Goal: Complete application form

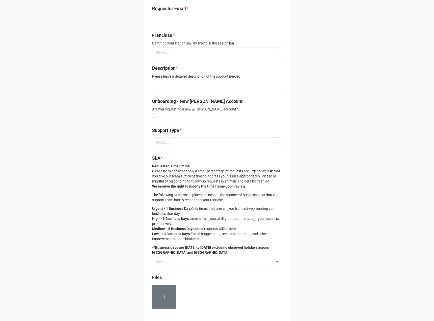
scroll to position [135, 0]
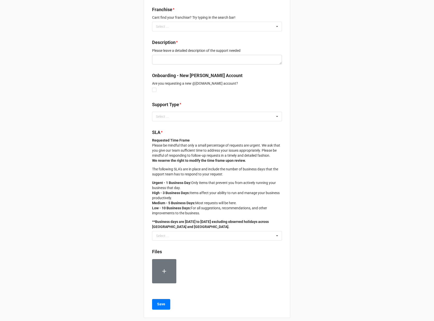
click at [152, 92] on div "Onboarding - New [PERSON_NAME] Account Are you requesting a new @[DOMAIN_NAME] …" at bounding box center [217, 82] width 130 height 21
click at [153, 88] on label at bounding box center [154, 88] width 4 height 0
checkbox input "true"
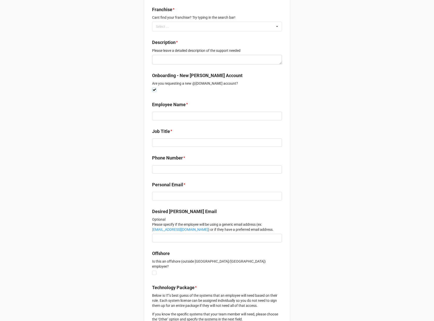
scroll to position [303, 0]
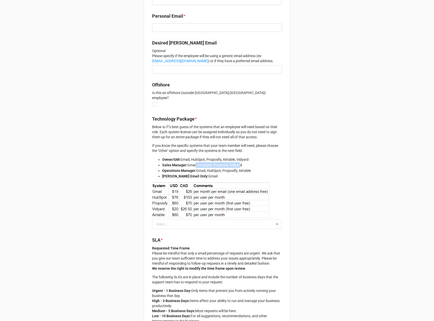
drag, startPoint x: 195, startPoint y: 160, endPoint x: 238, endPoint y: 159, distance: 43.3
click at [238, 162] on li "Sales Manager: Gmail, HubSpot, Proposify, Vidyard" at bounding box center [222, 165] width 120 height 6
click at [242, 162] on li "Sales Manager: Gmail, HubSpot, Proposify, Vidyard" at bounding box center [222, 165] width 120 height 6
drag, startPoint x: 235, startPoint y: 163, endPoint x: 232, endPoint y: 163, distance: 3.5
click at [232, 163] on ul "Owner/GM: Gmail, HubSpot, Proposify, Airtable, Vidyard Sales Manager: Gmail, Hu…" at bounding box center [217, 168] width 130 height 22
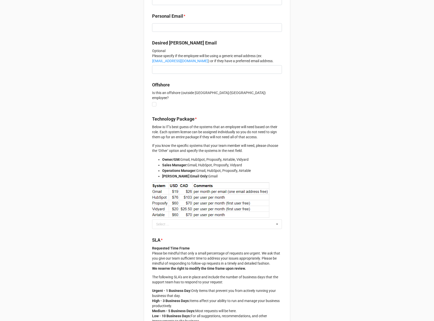
click at [249, 157] on li "Owner/GM: Gmail, HubSpot, Proposify, Airtable, Vidyard" at bounding box center [222, 160] width 120 height 6
